Goal: Information Seeking & Learning: Learn about a topic

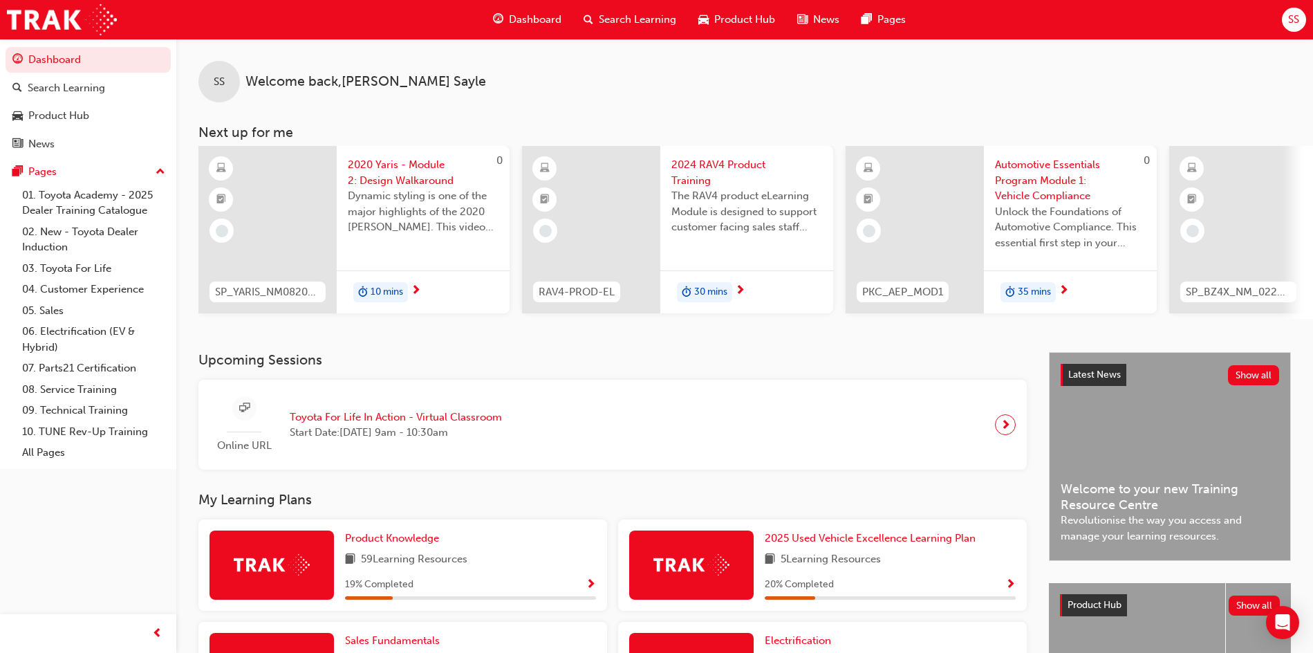
click at [728, 17] on span "Product Hub" at bounding box center [744, 20] width 61 height 16
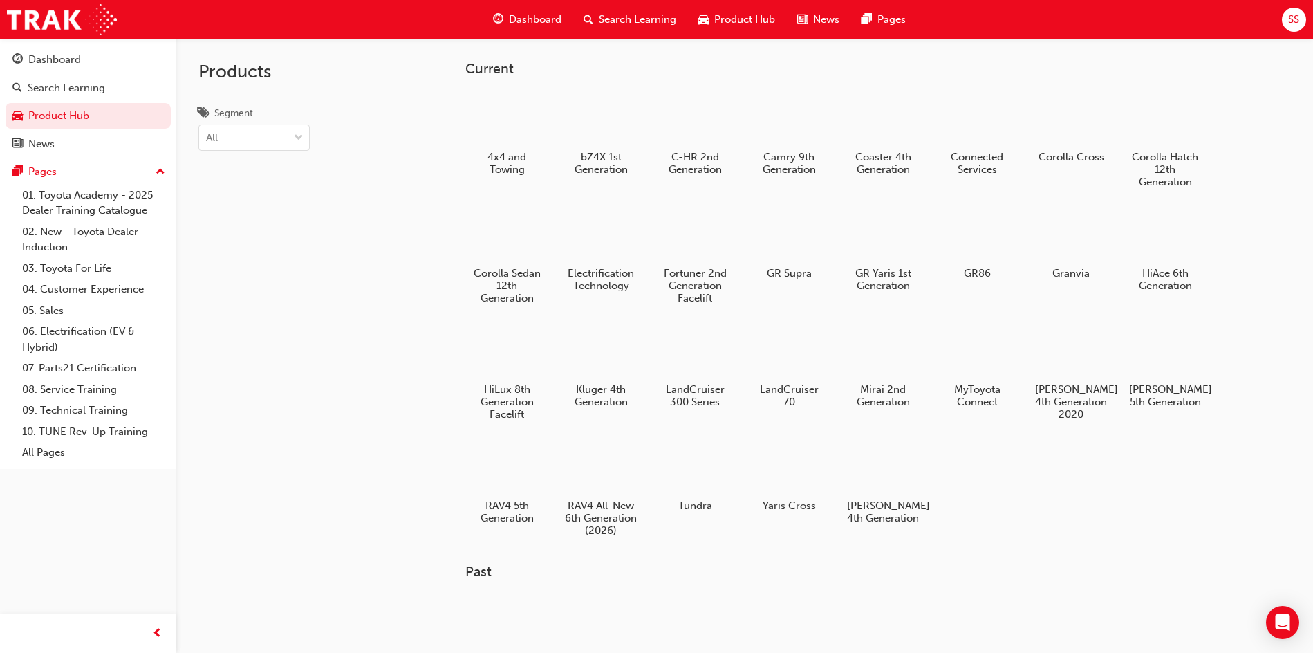
click at [1294, 28] on div "SS" at bounding box center [1294, 20] width 24 height 24
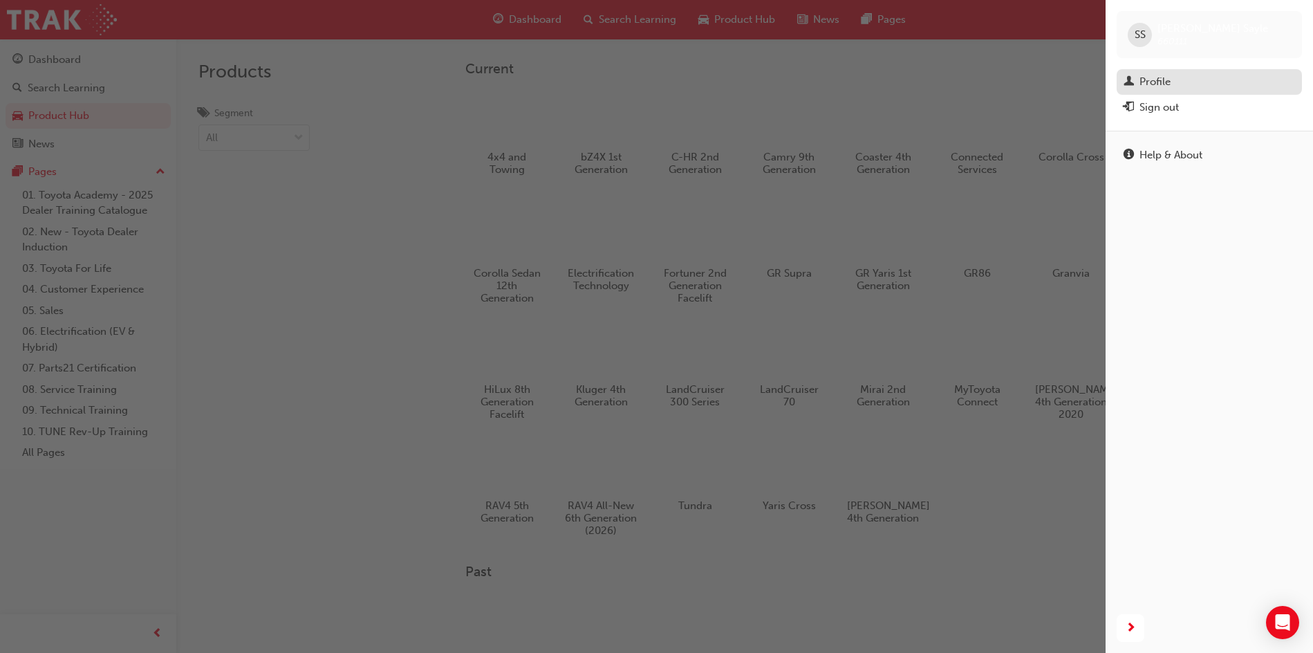
click at [1177, 75] on div "Profile" at bounding box center [1208, 81] width 171 height 17
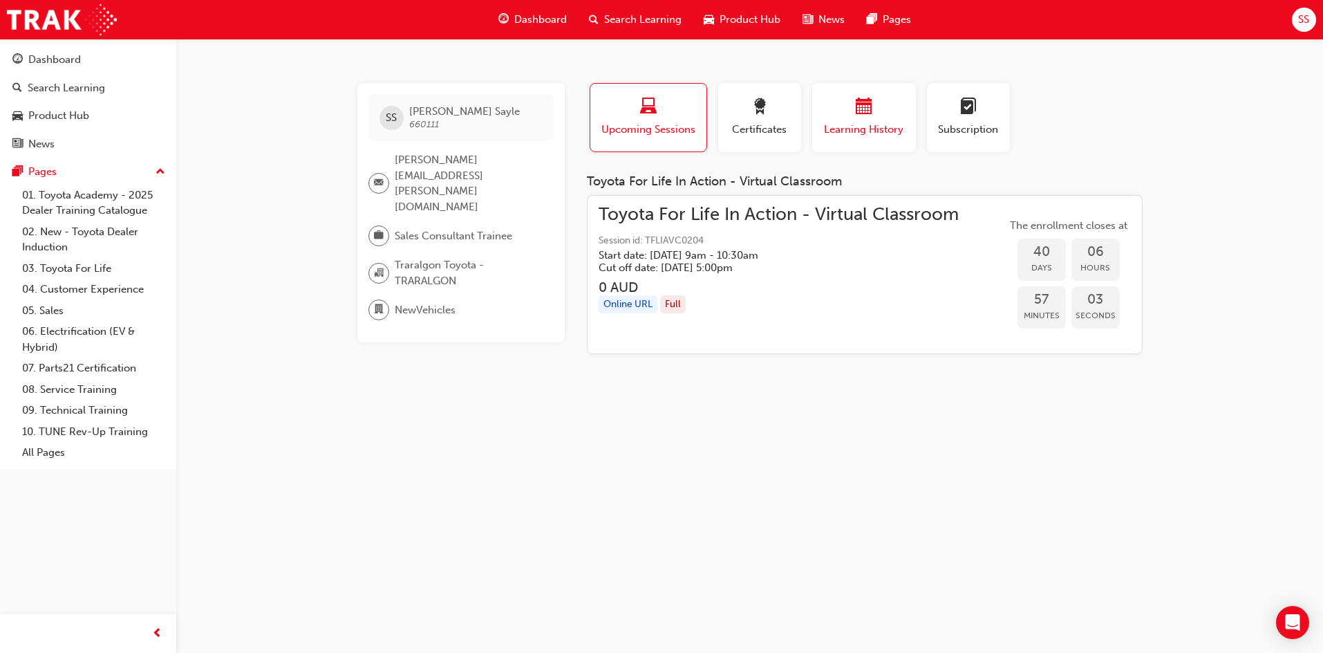
click at [899, 120] on div "Learning History" at bounding box center [864, 117] width 83 height 39
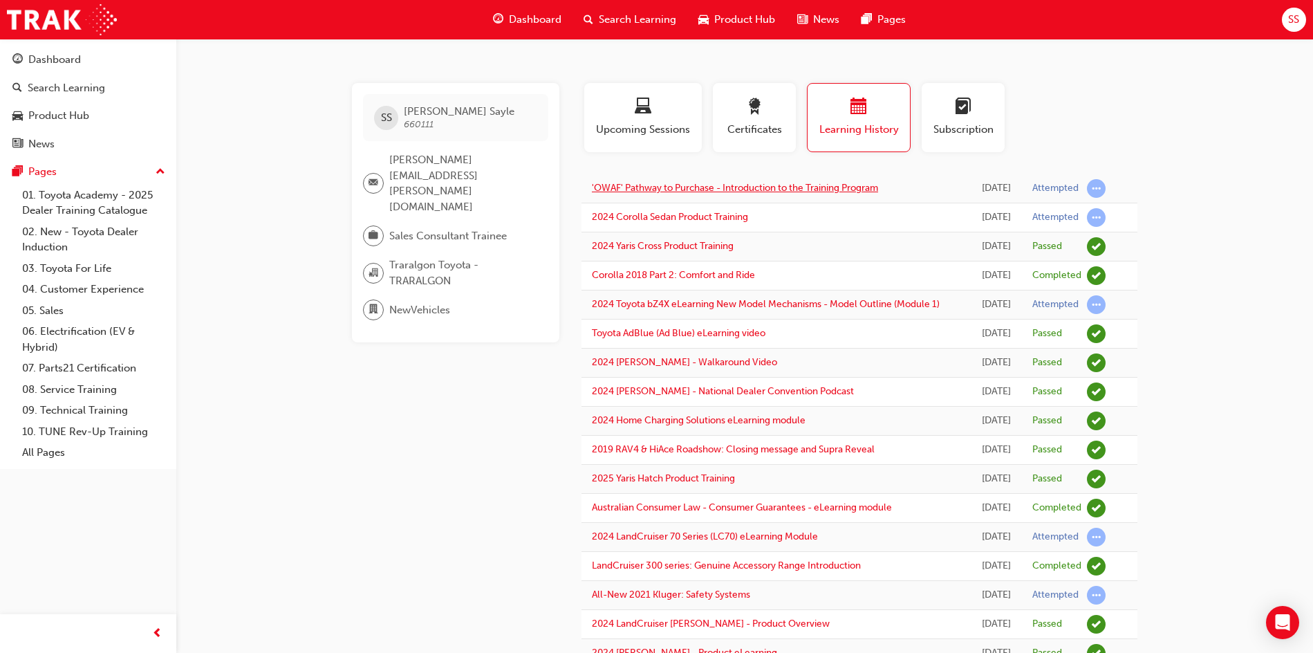
click at [698, 185] on link "'OWAF' Pathway to Purchase - Introduction to the Training Program" at bounding box center [735, 188] width 286 height 12
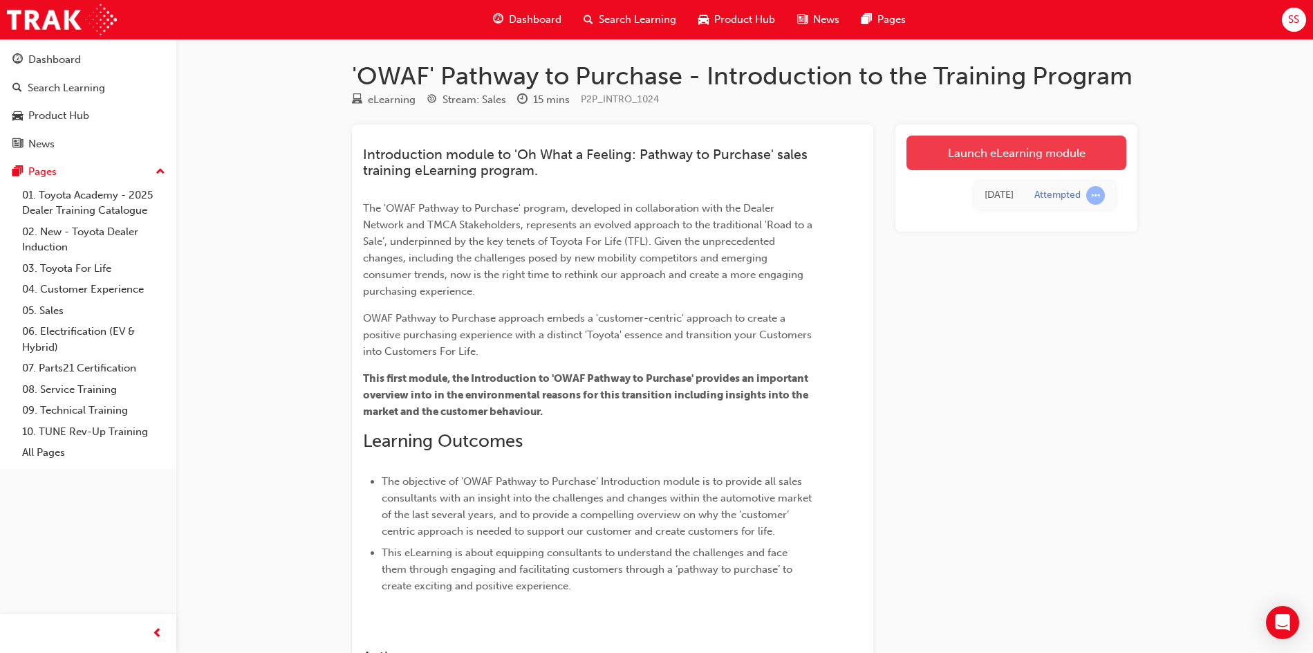
click at [978, 161] on link "Launch eLearning module" at bounding box center [1016, 153] width 220 height 35
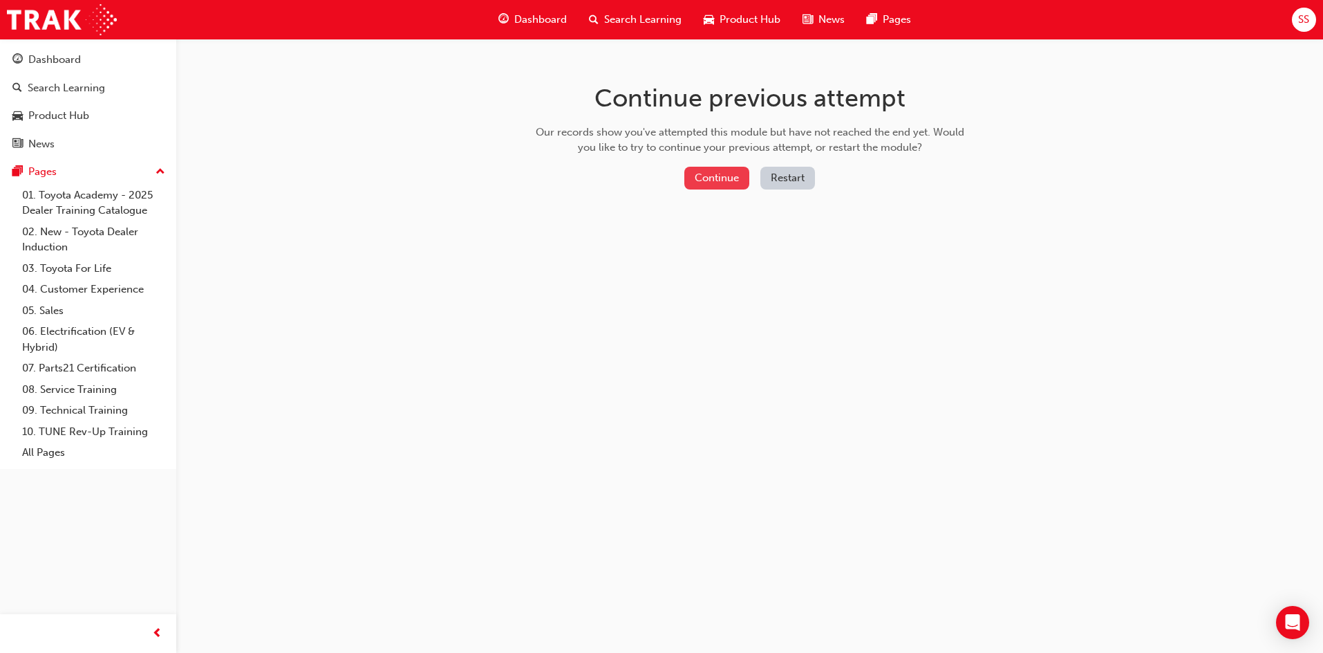
click at [729, 180] on button "Continue" at bounding box center [716, 178] width 65 height 23
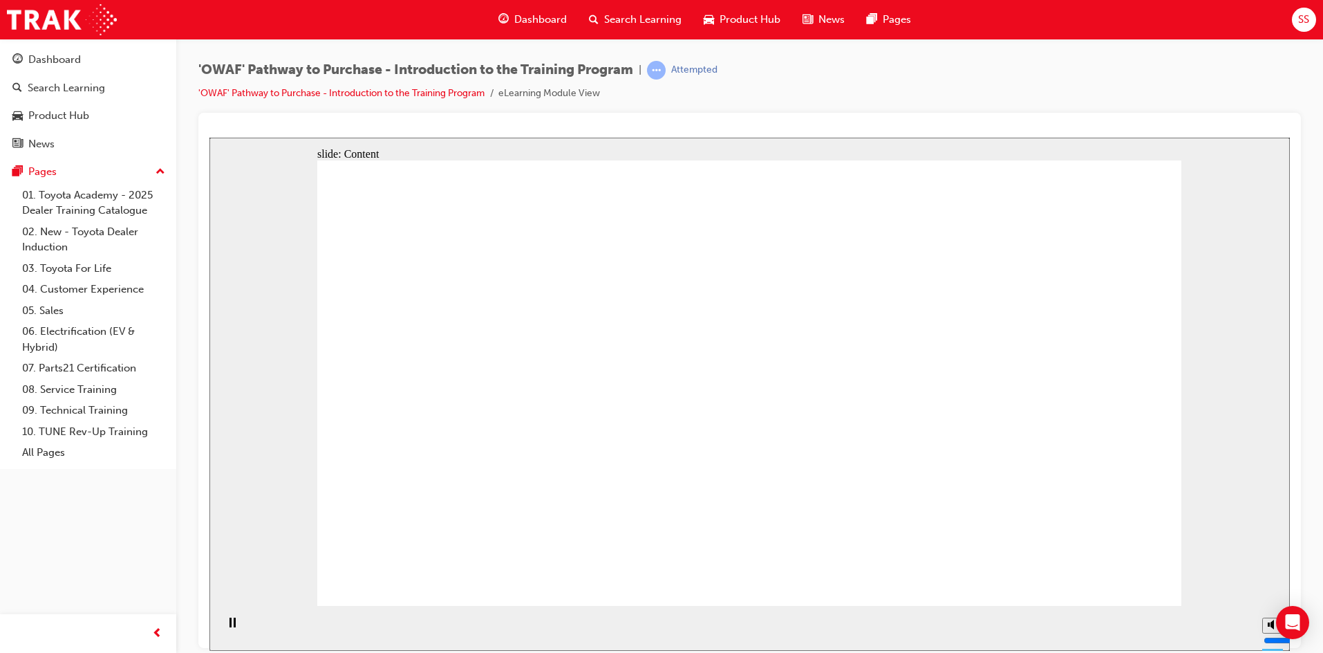
drag, startPoint x: 675, startPoint y: 494, endPoint x: 697, endPoint y: 411, distance: 86.4
click at [1266, 456] on div "slide: Content Rectangle 1 Rectangle 1 Sales Walkaround Presentation and Test D…" at bounding box center [749, 393] width 1081 height 513
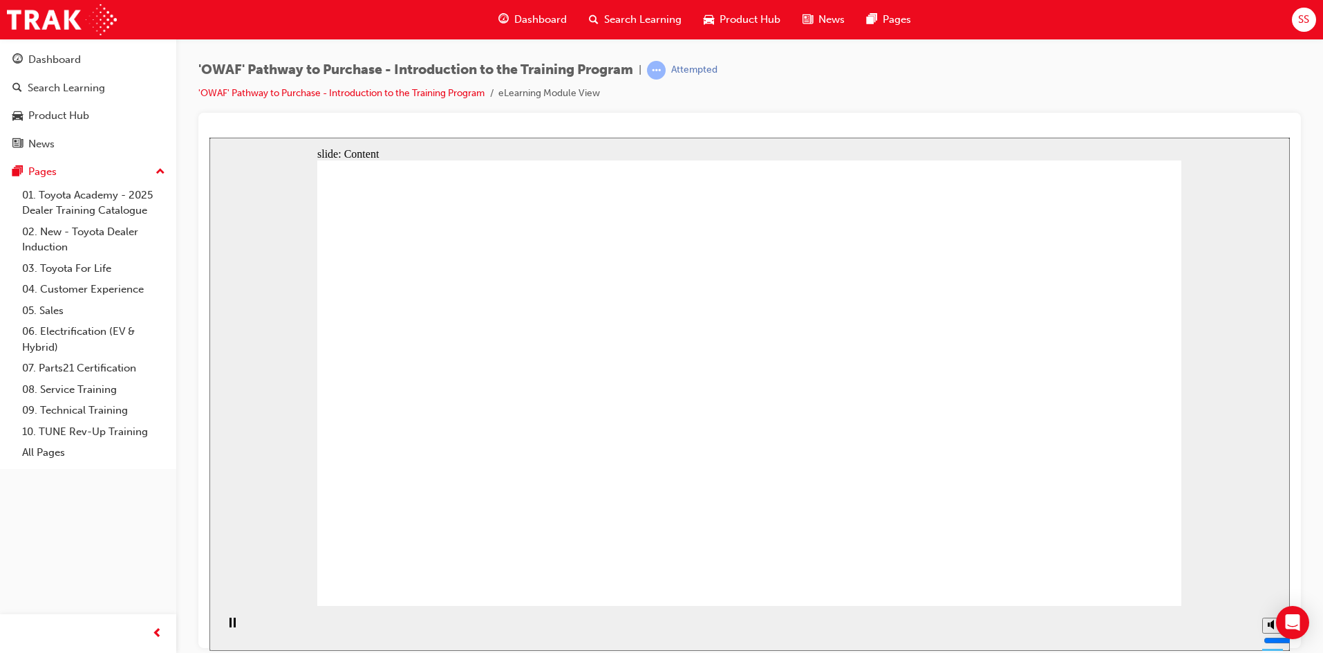
drag, startPoint x: 410, startPoint y: 560, endPoint x: 554, endPoint y: 462, distance: 174.7
click at [114, 57] on div "Dashboard" at bounding box center [87, 59] width 151 height 17
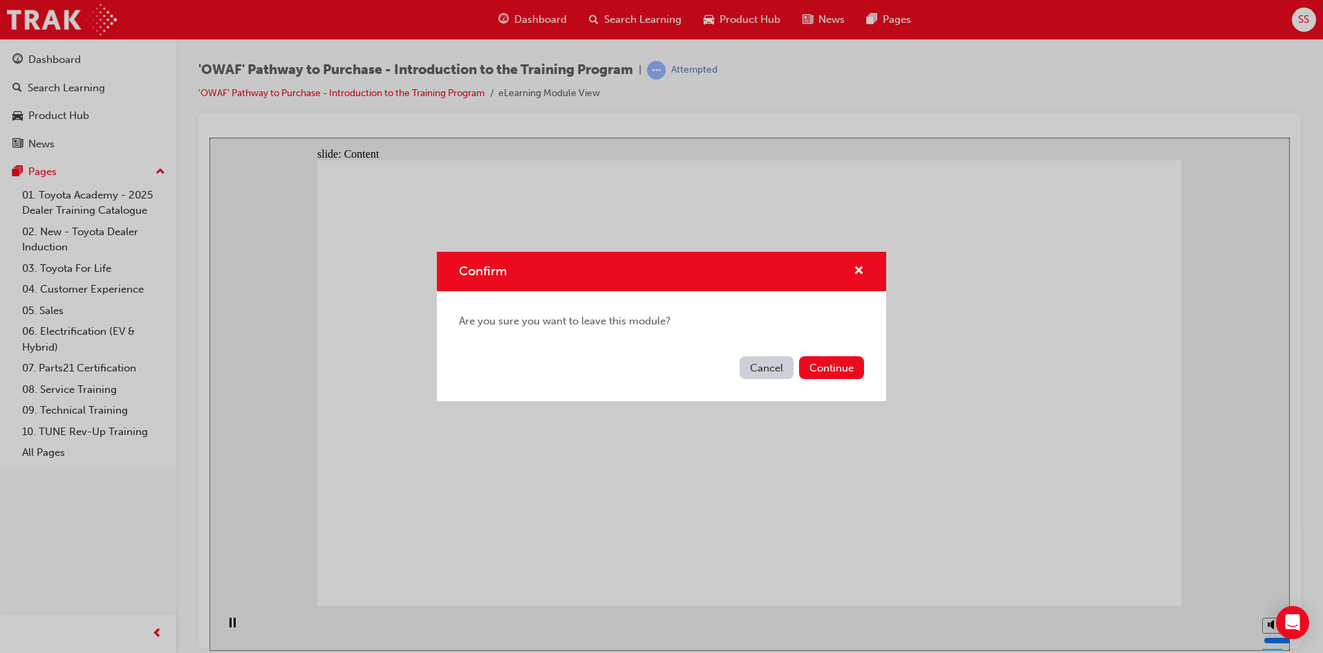
drag, startPoint x: 772, startPoint y: 366, endPoint x: 919, endPoint y: 424, distance: 158.9
click at [772, 366] on button "Cancel" at bounding box center [767, 367] width 54 height 23
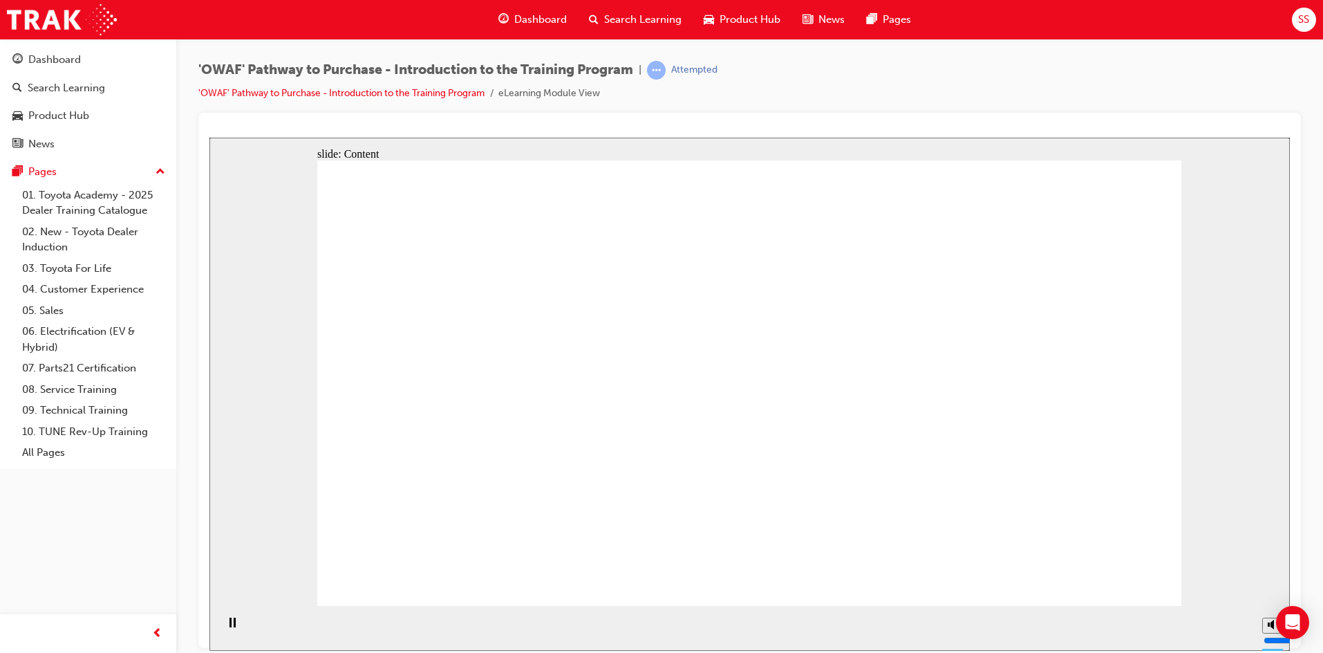
drag, startPoint x: 946, startPoint y: 462, endPoint x: 946, endPoint y: 449, distance: 12.4
drag, startPoint x: 588, startPoint y: 309, endPoint x: 381, endPoint y: 286, distance: 208.6
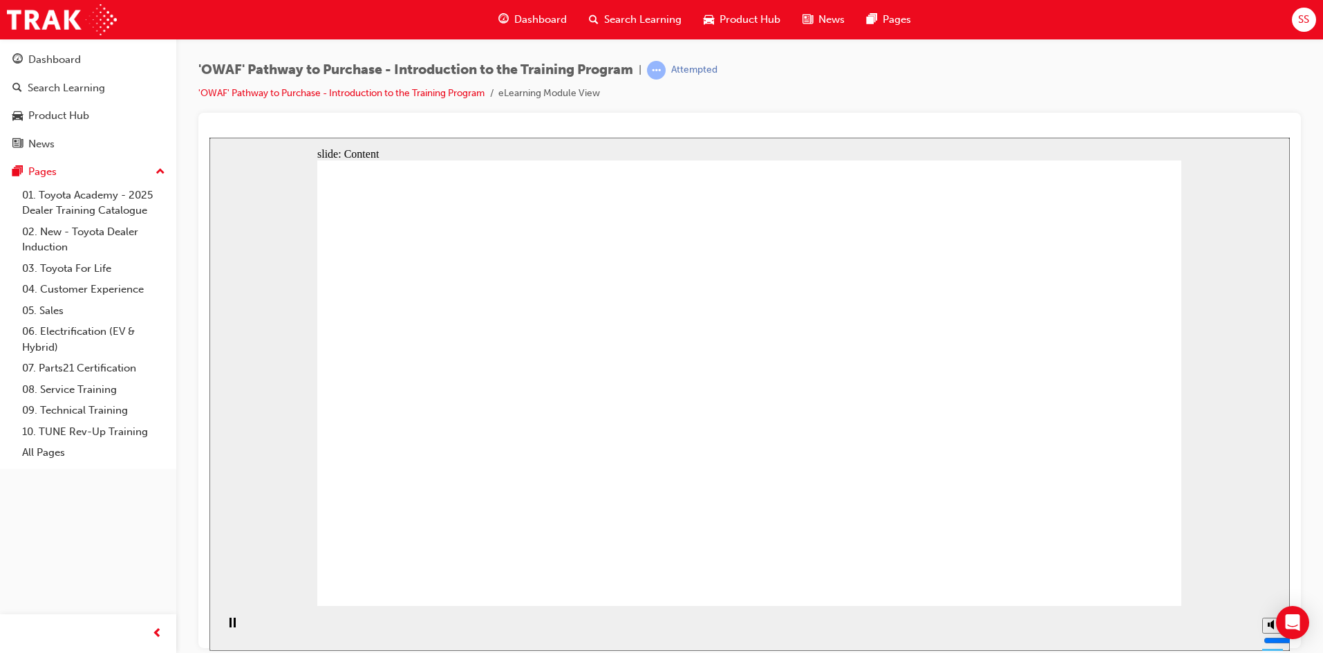
drag, startPoint x: 337, startPoint y: 290, endPoint x: 350, endPoint y: 299, distance: 15.5
click at [115, 71] on link "Dashboard" at bounding box center [88, 60] width 165 height 26
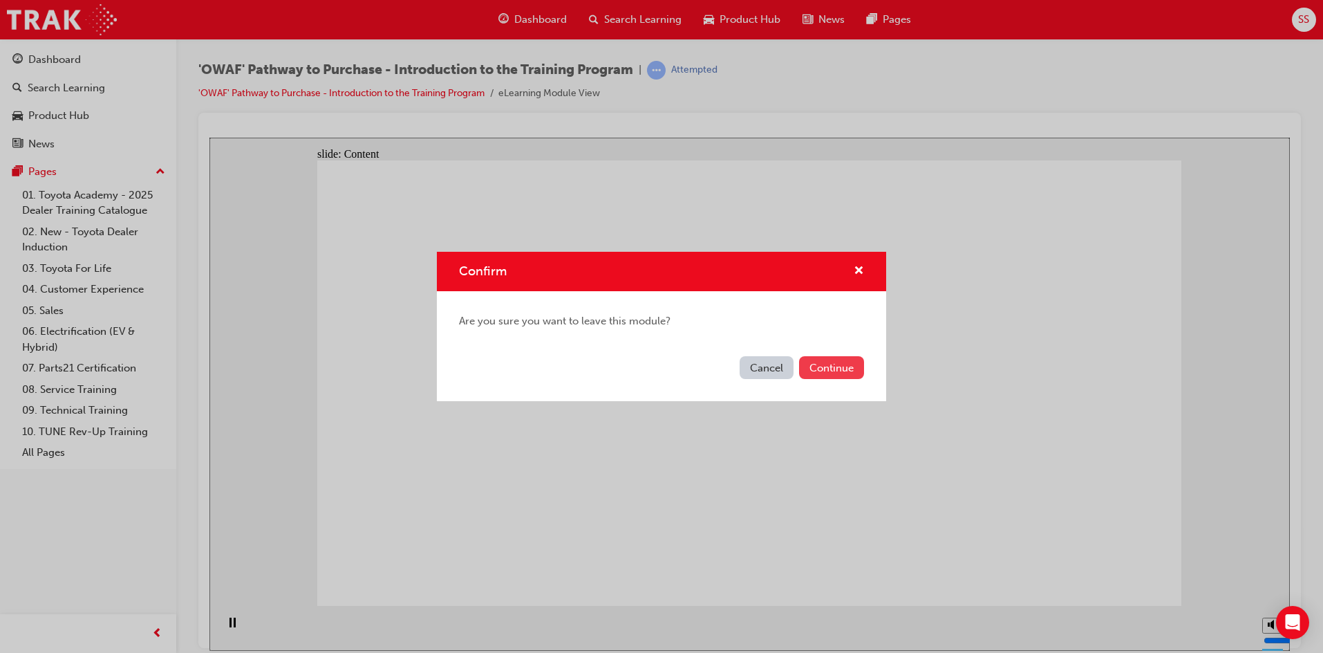
click at [819, 369] on button "Continue" at bounding box center [831, 367] width 65 height 23
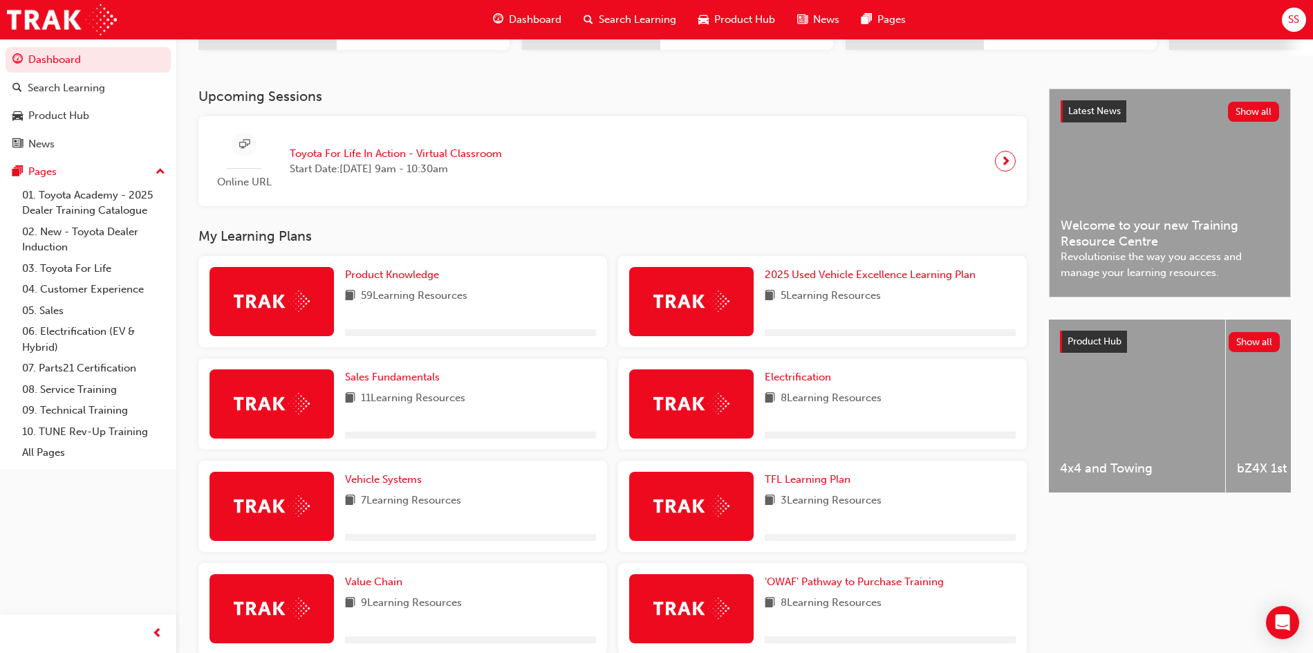
scroll to position [415, 0]
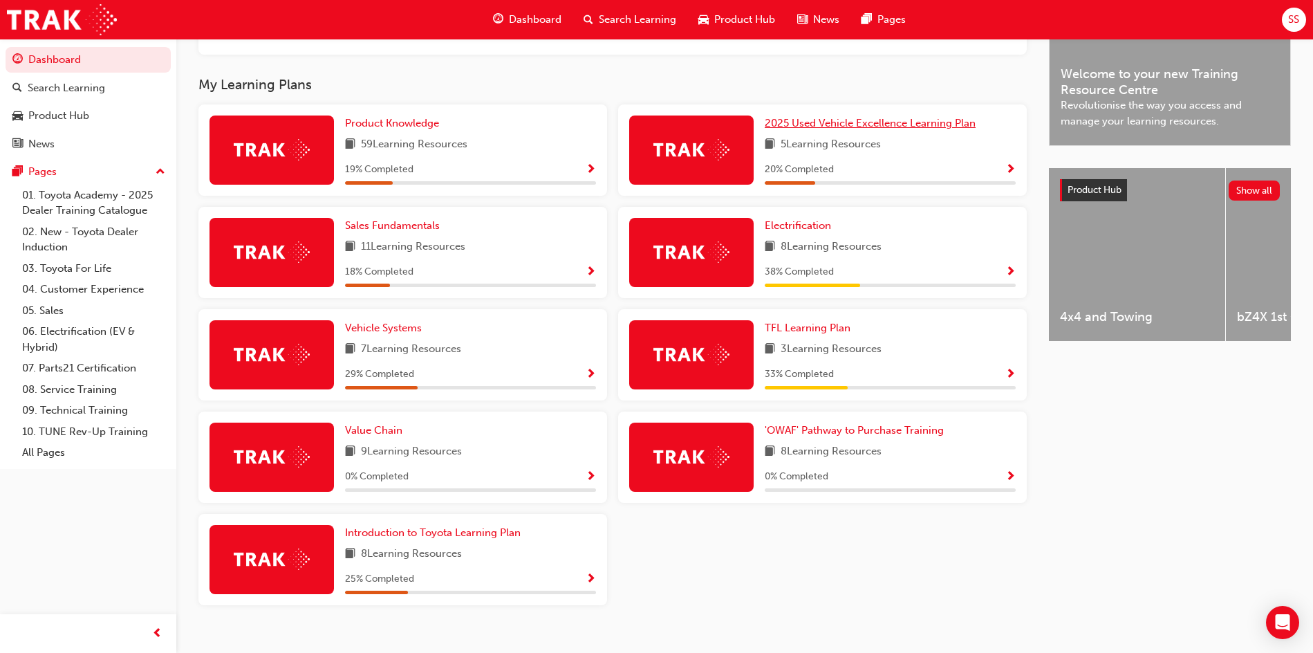
click at [867, 129] on span "2025 Used Vehicle Excellence Learning Plan" at bounding box center [870, 123] width 211 height 12
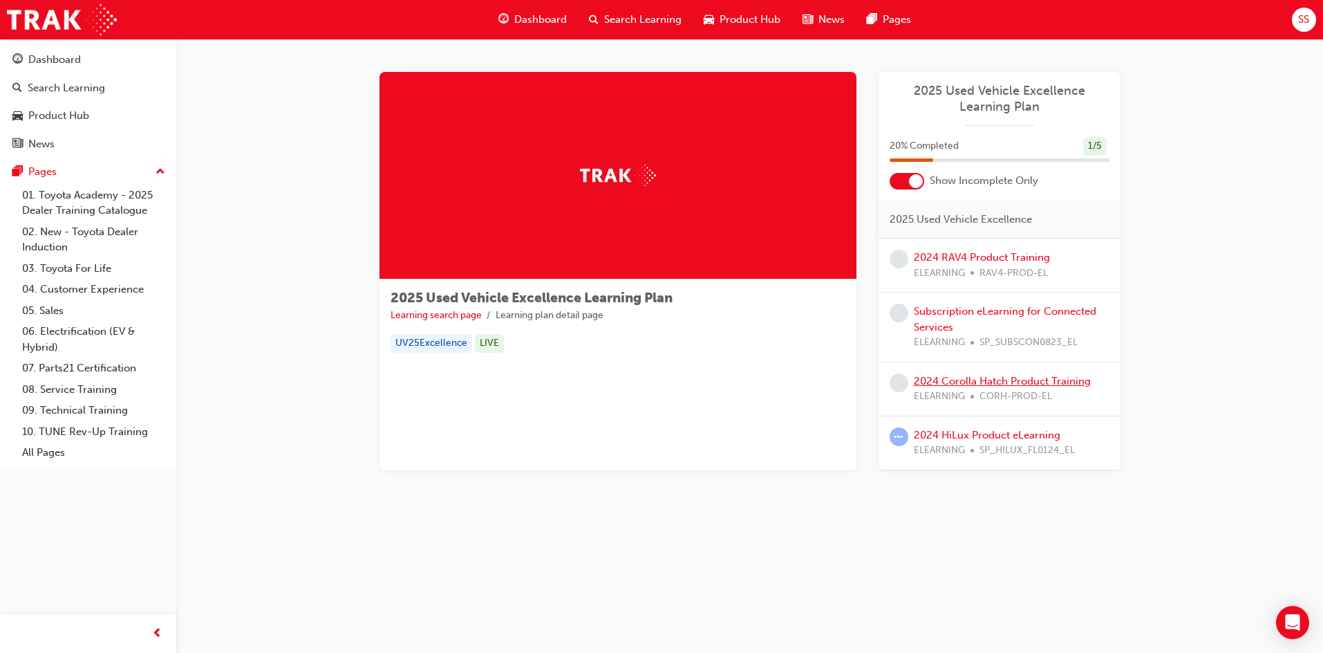
click at [977, 380] on link "2024 Corolla Hatch Product Training" at bounding box center [1002, 381] width 177 height 12
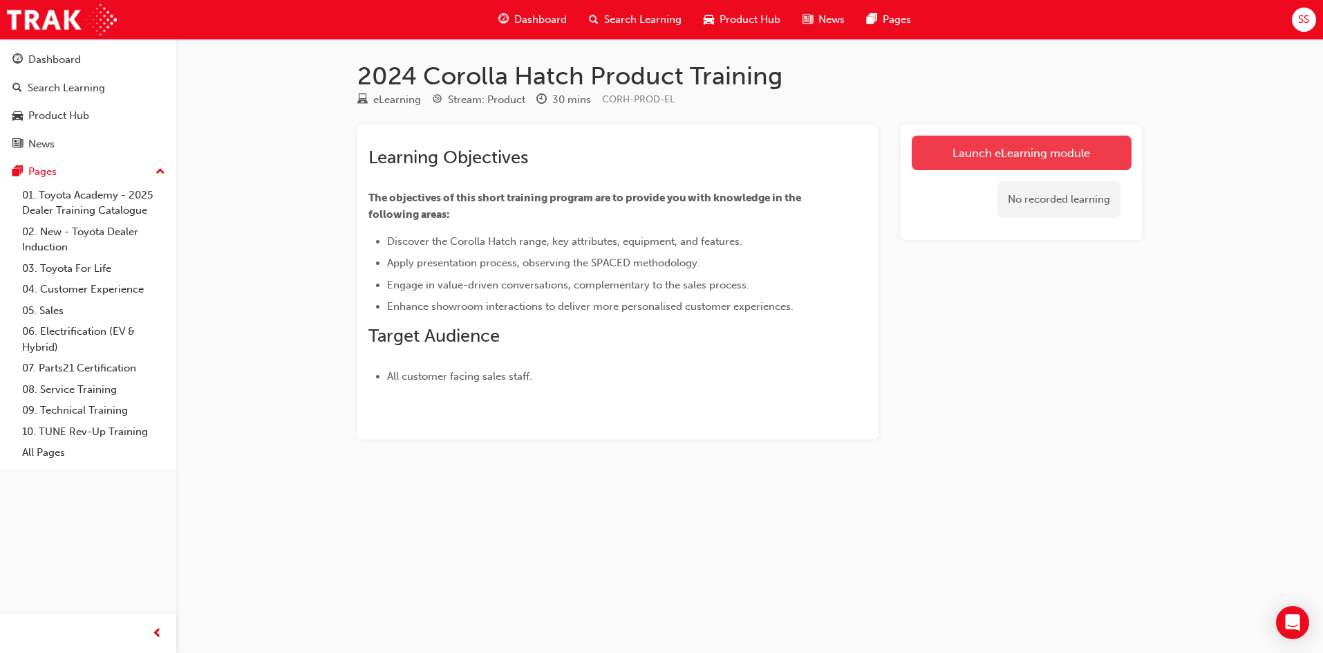
click at [961, 146] on link "Launch eLearning module" at bounding box center [1022, 153] width 220 height 35
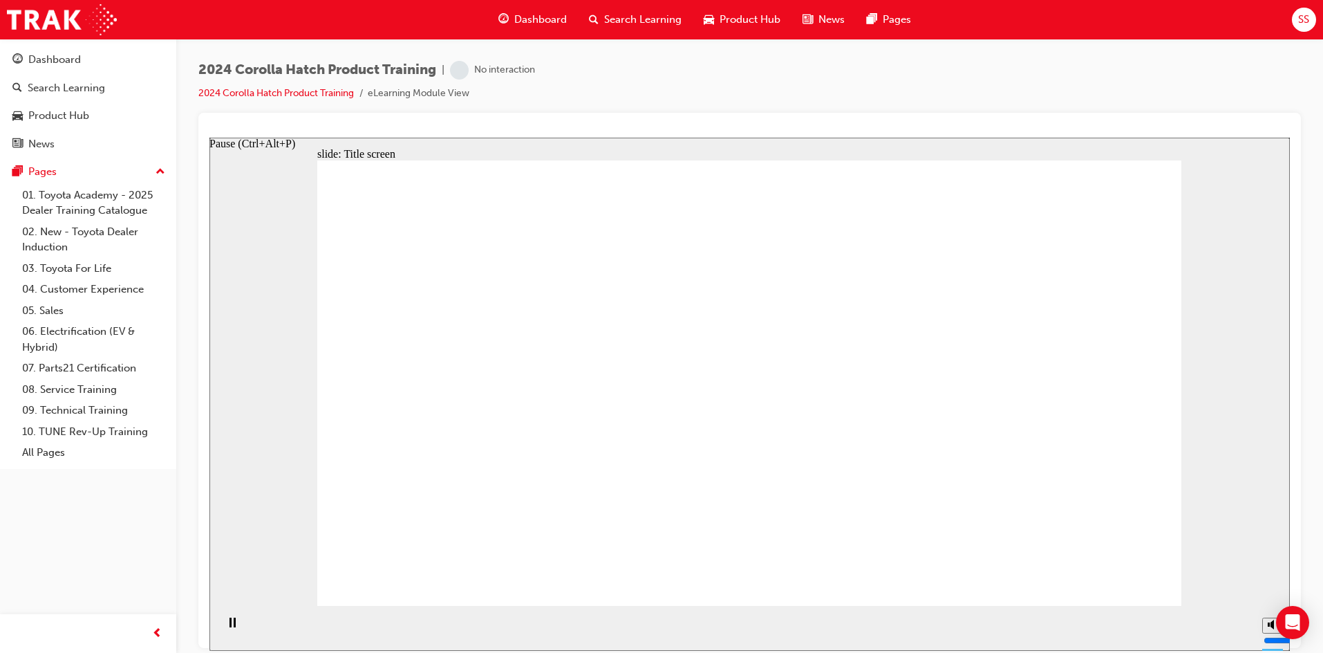
click at [230, 620] on icon "Pause (Ctrl+Alt+P)" at bounding box center [233, 622] width 6 height 10
